Goal: Navigation & Orientation: Find specific page/section

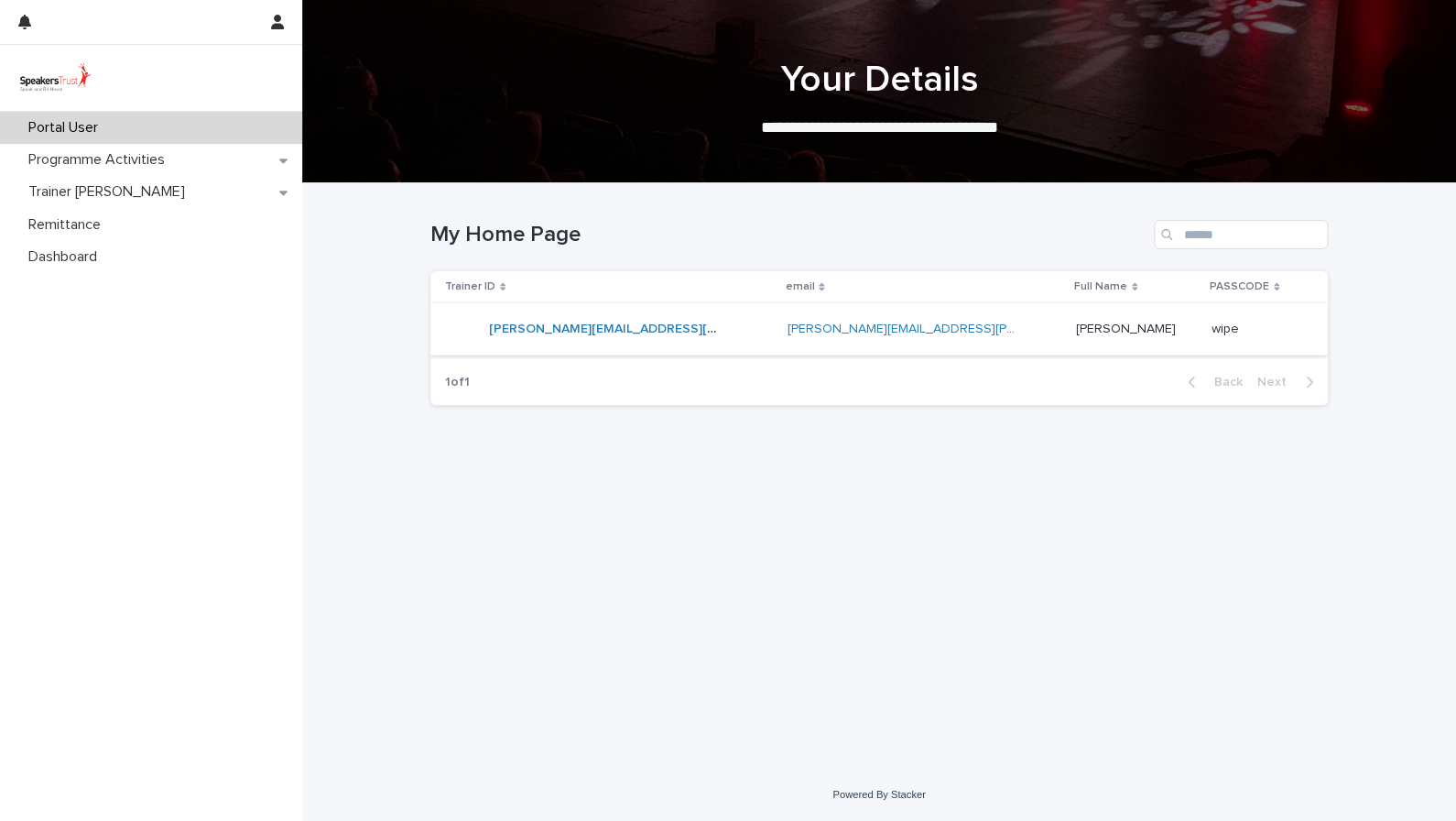
click at [550, 330] on link "[PERSON_NAME][EMAIL_ADDRESS][PERSON_NAME][DOMAIN_NAME]" at bounding box center [699, 330] width 418 height 13
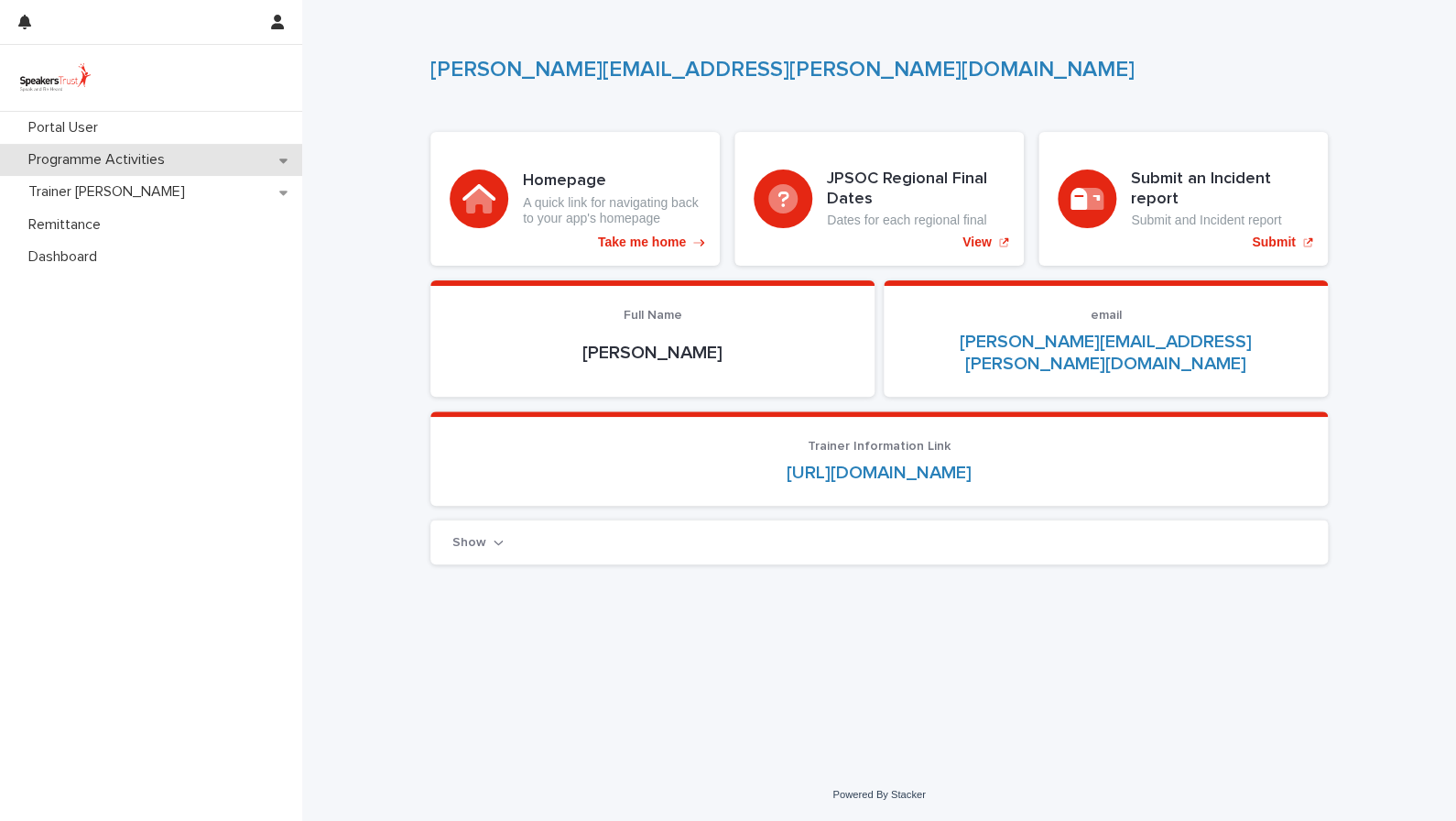
click at [135, 154] on p "Programme Activities" at bounding box center [99, 160] width 158 height 17
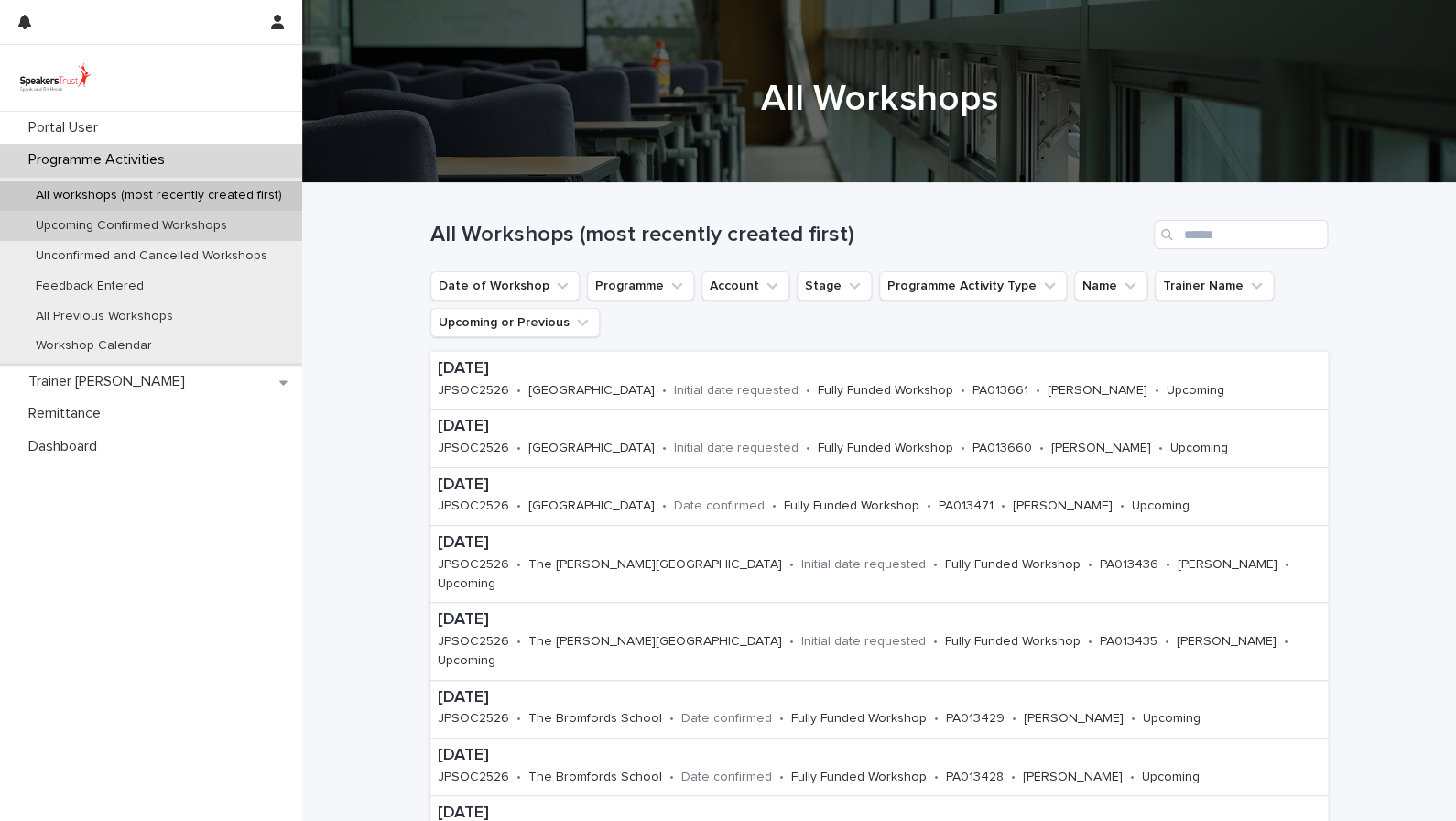
click at [191, 231] on p "Upcoming Confirmed Workshops" at bounding box center [131, 225] width 221 height 15
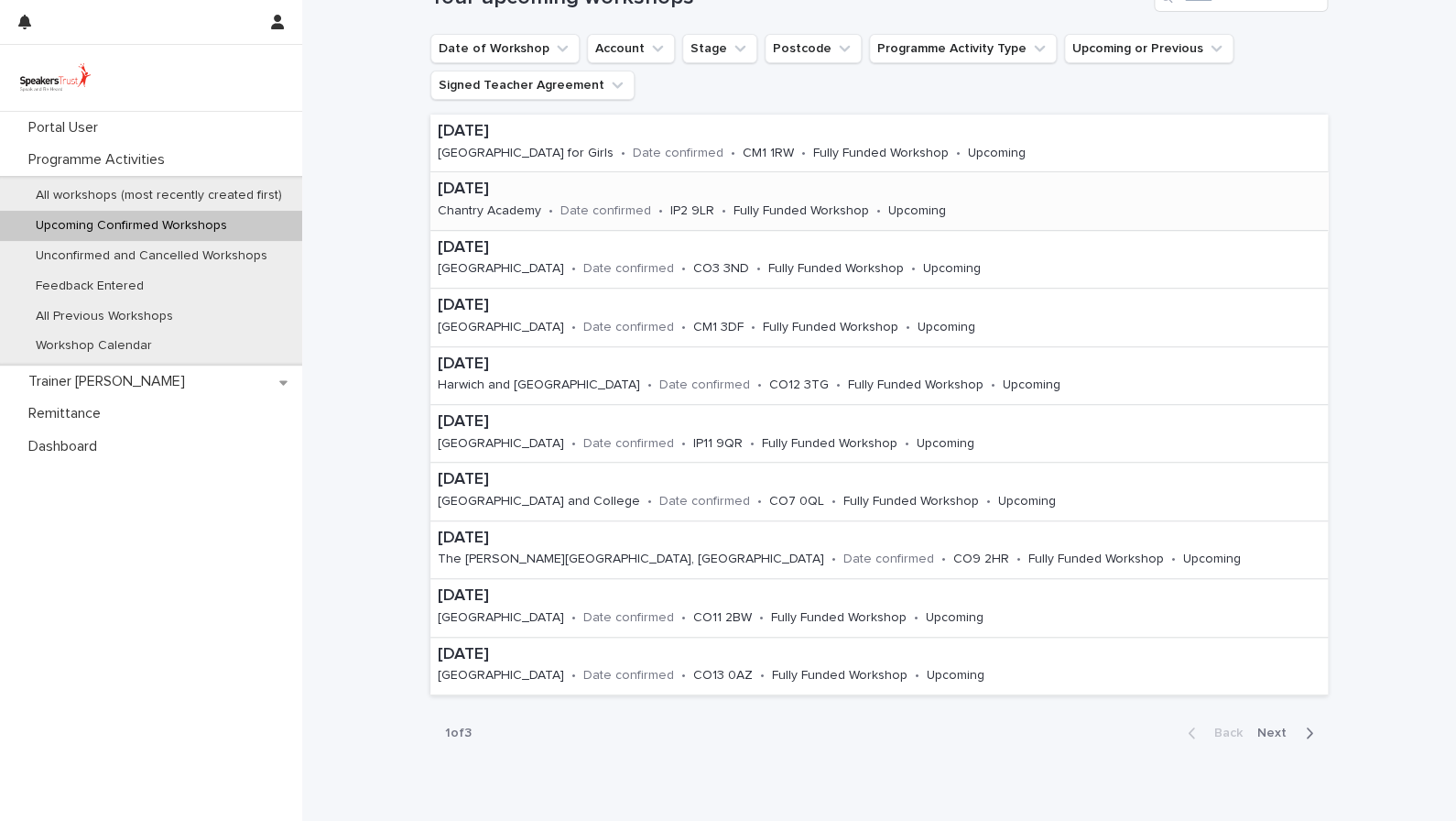
scroll to position [318, 0]
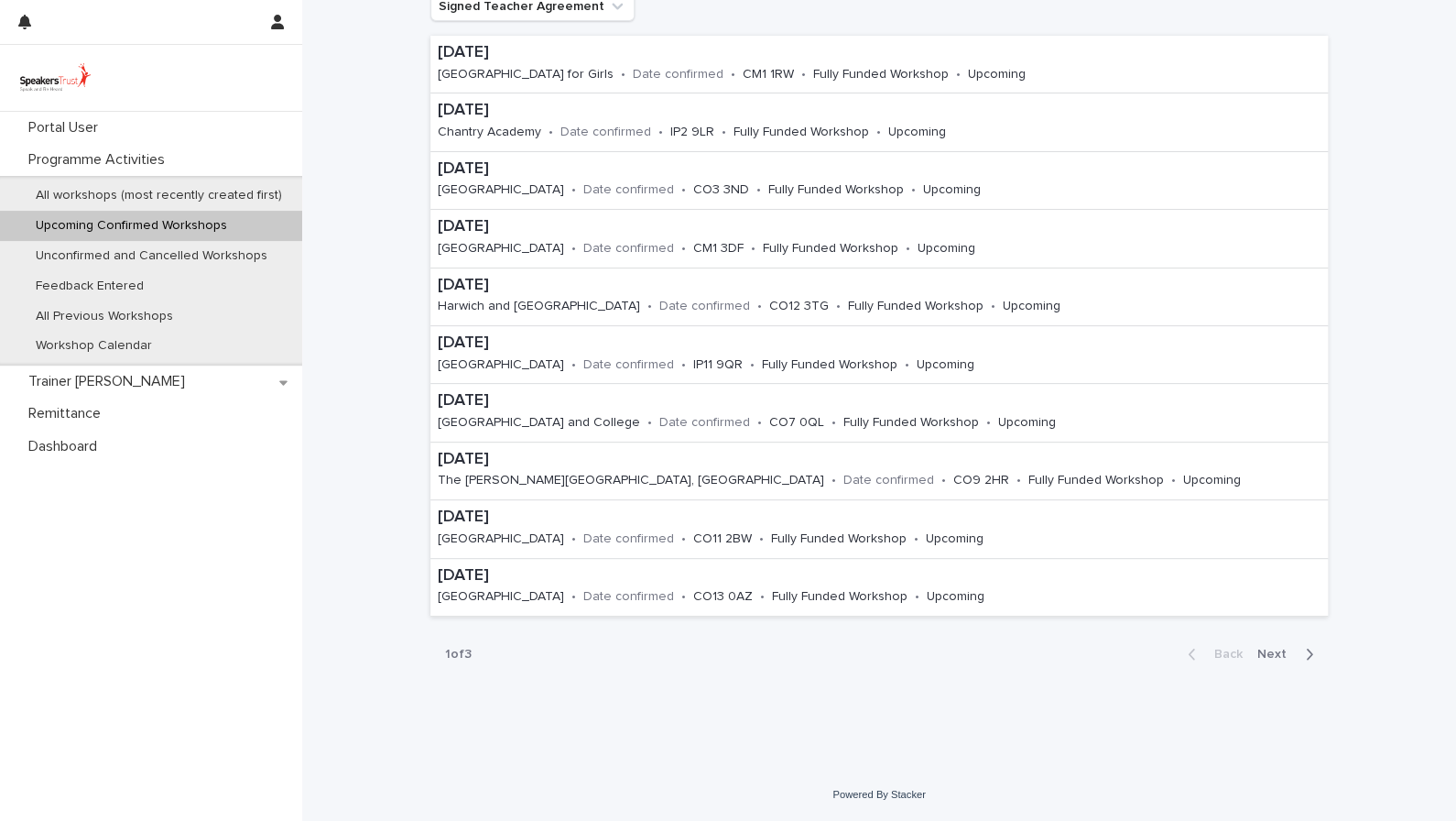
click at [1276, 654] on span "Next" at bounding box center [1277, 654] width 41 height 13
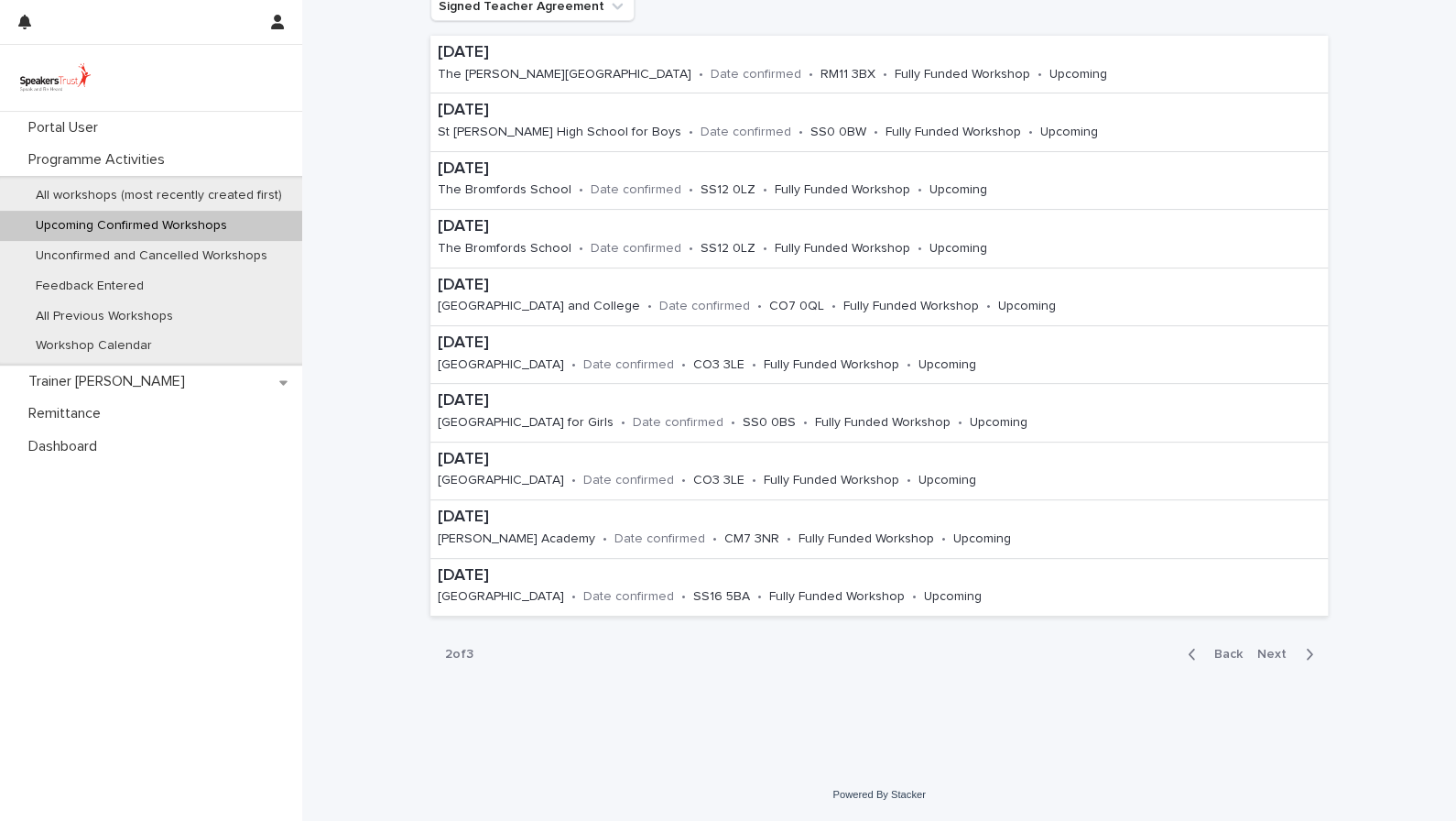
click at [1276, 653] on span "Next" at bounding box center [1277, 654] width 41 height 13
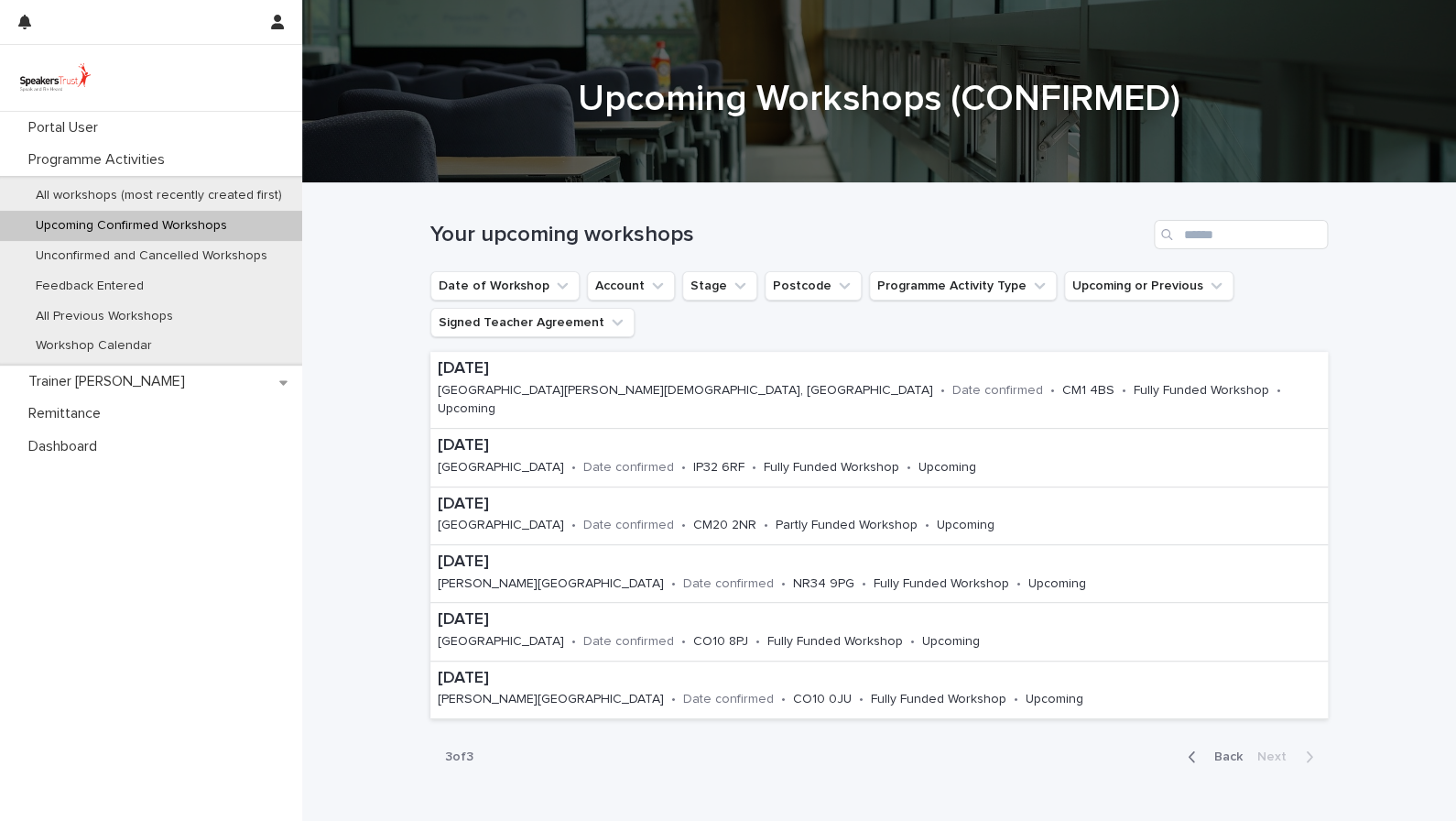
click at [1224, 750] on span "Back" at bounding box center [1223, 757] width 40 height 13
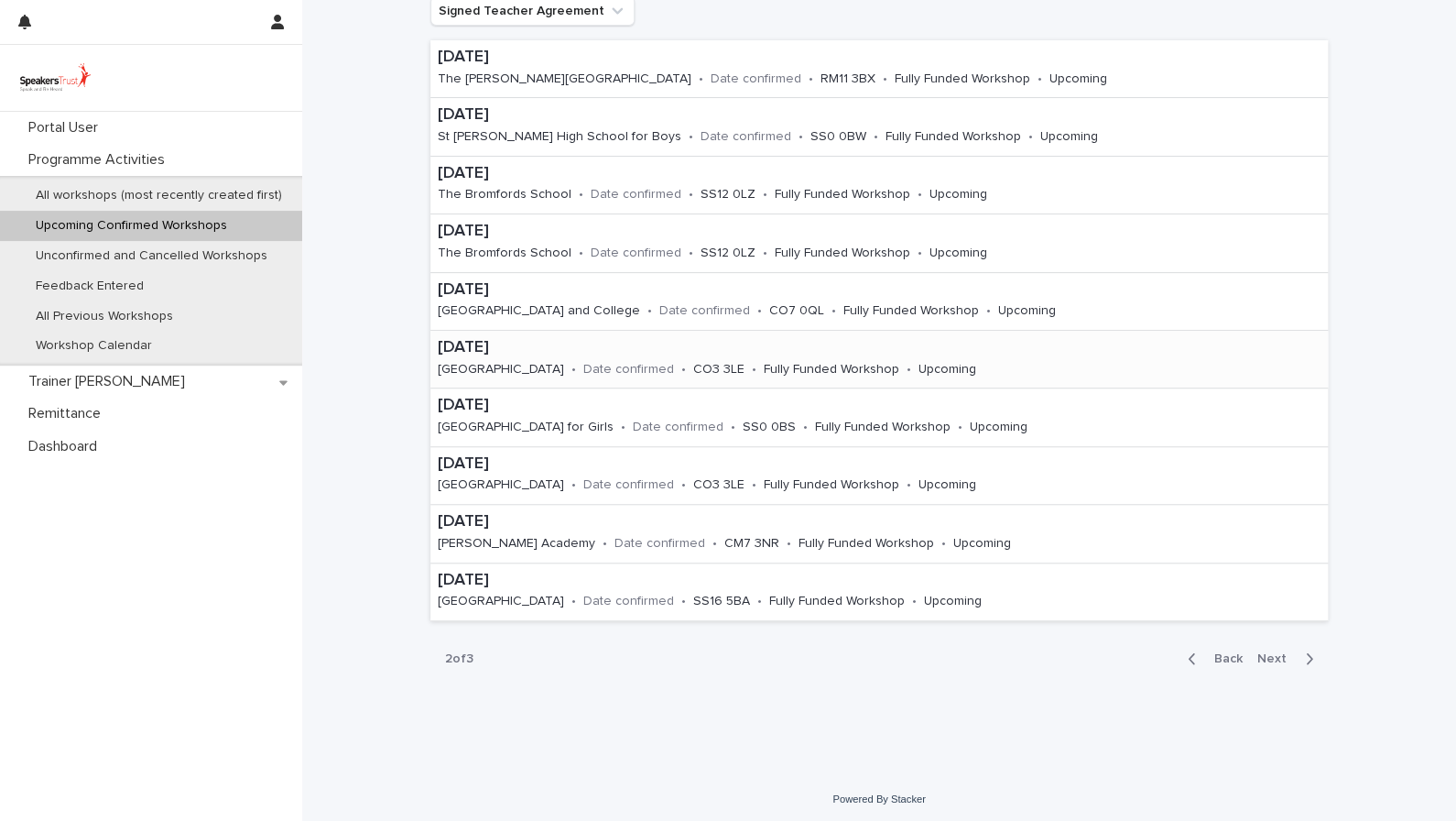
scroll to position [318, 0]
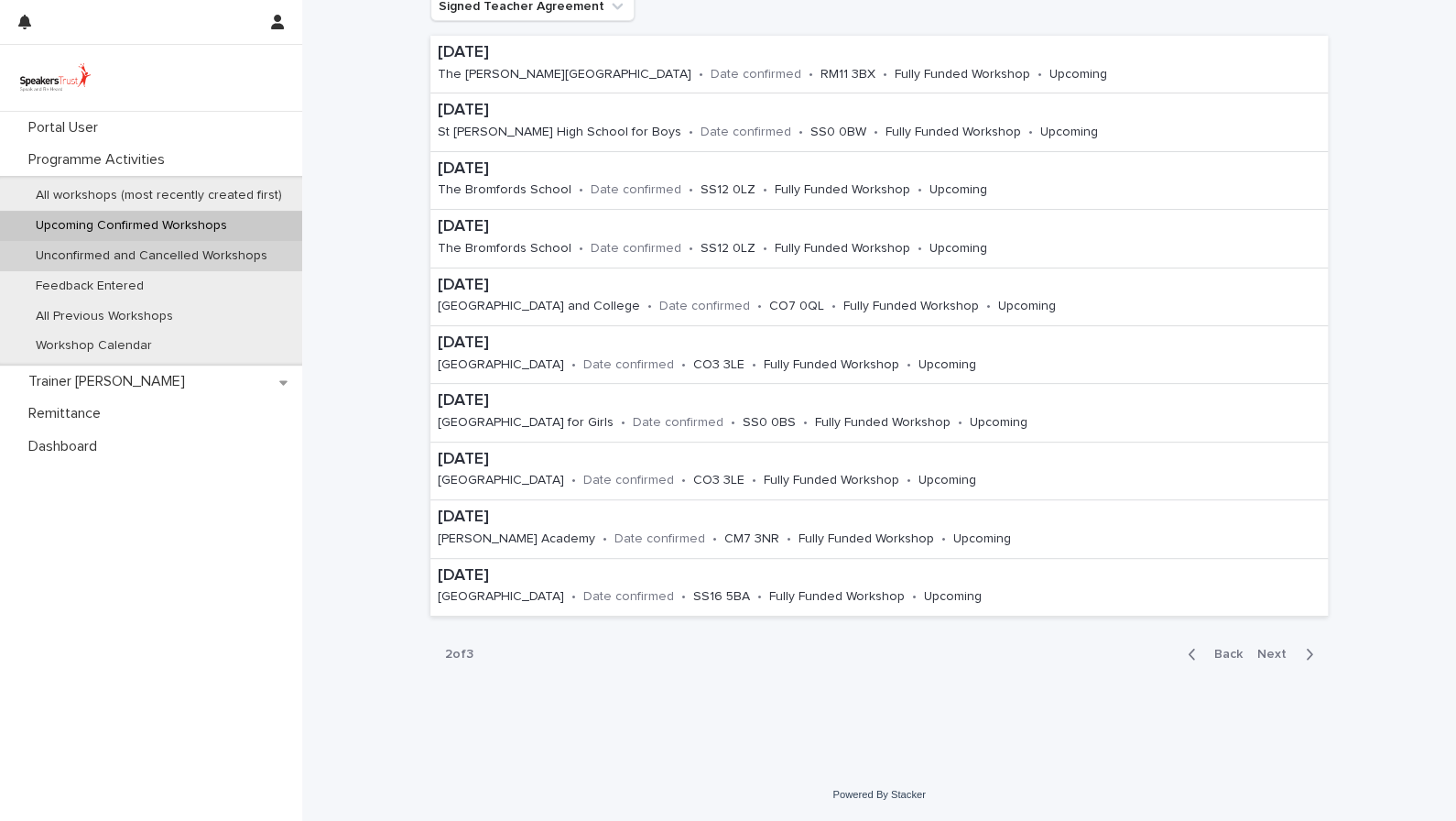
click at [219, 258] on p "Unconfirmed and Cancelled Workshops" at bounding box center [151, 256] width 261 height 15
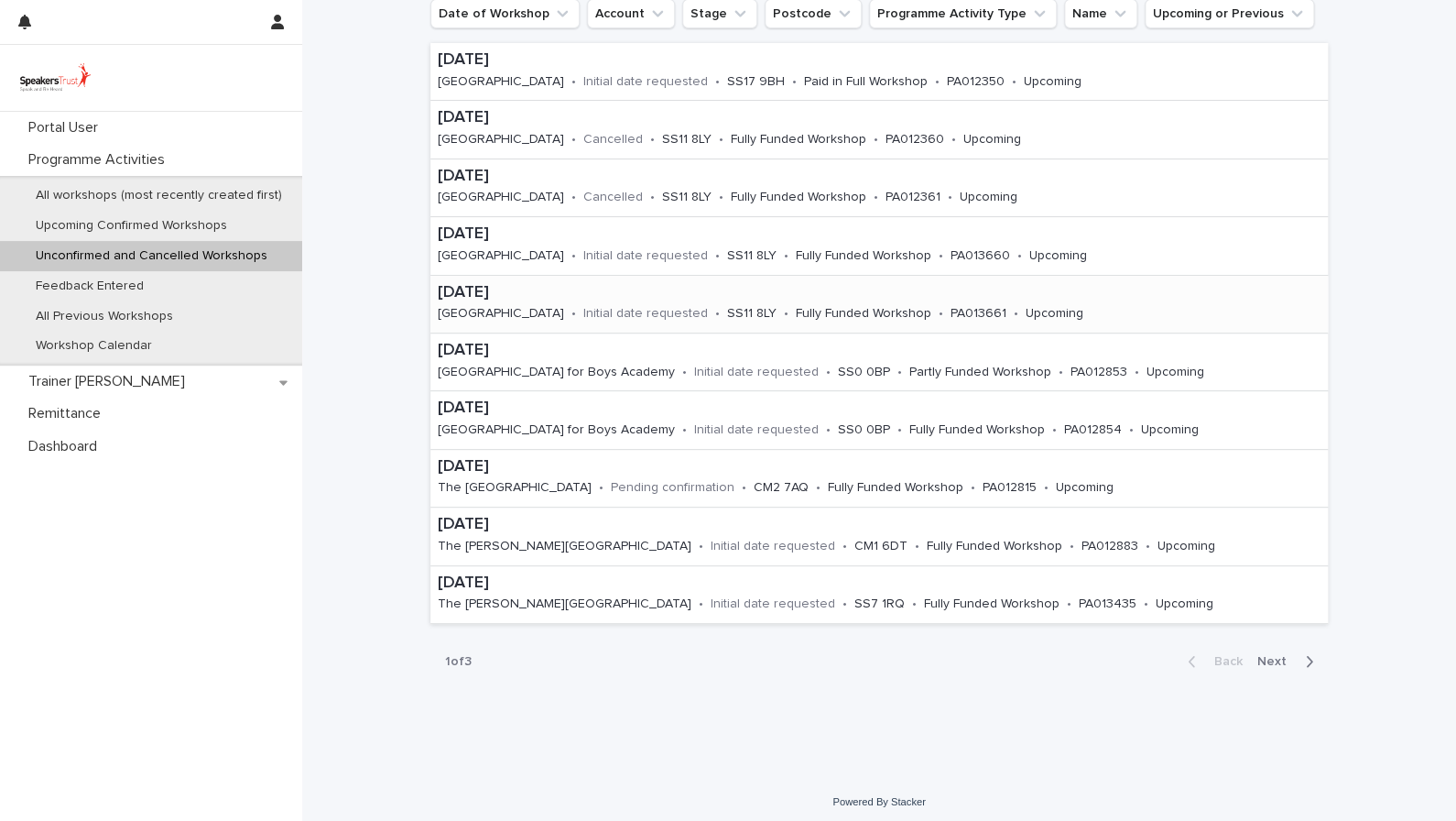
scroll to position [280, 0]
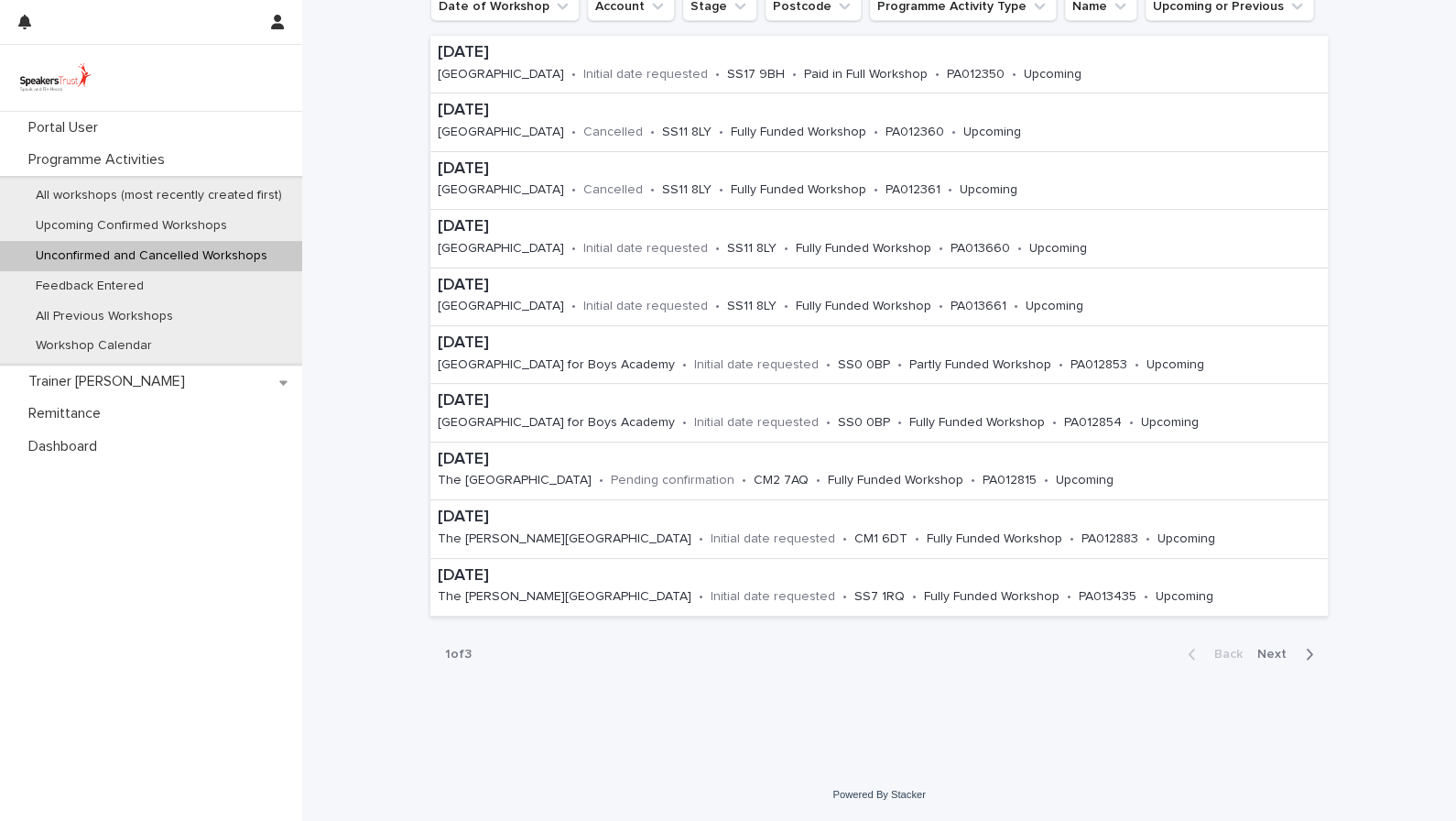
click at [1266, 658] on span "Next" at bounding box center [1277, 654] width 41 height 13
